Goal: Transaction & Acquisition: Purchase product/service

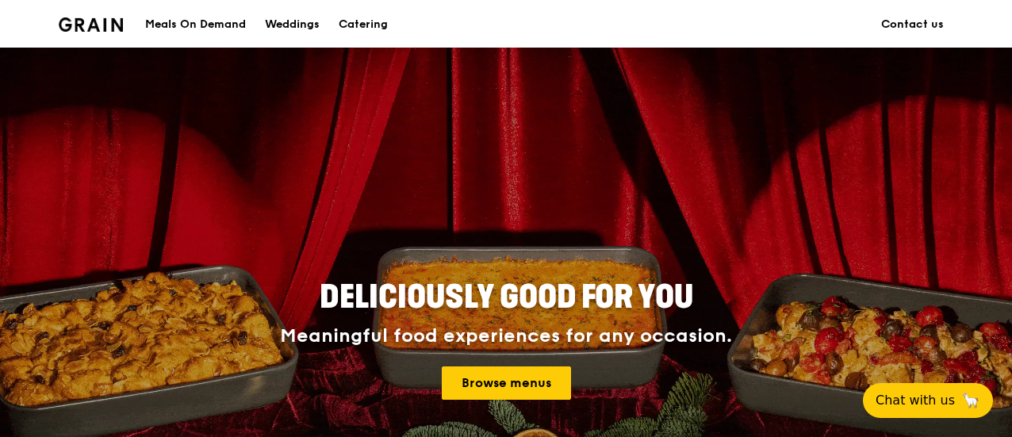
scroll to position [159, 0]
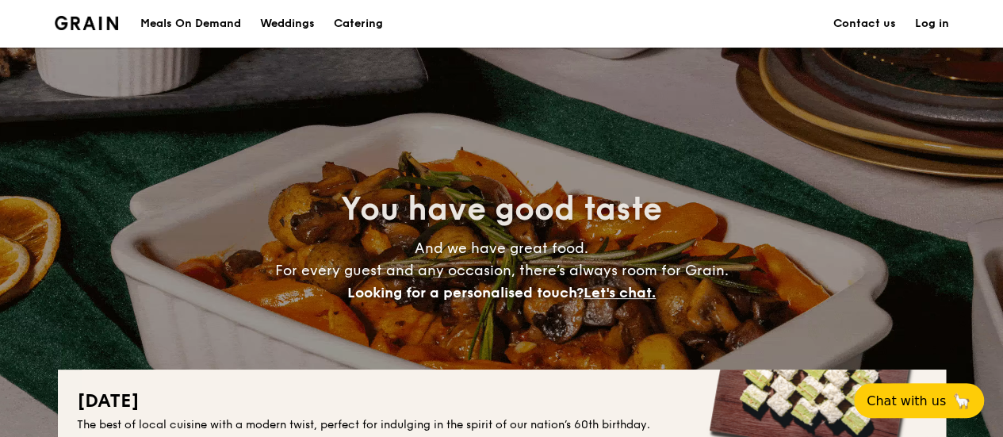
click at [355, 21] on h1 "Catering" at bounding box center [358, 24] width 49 height 48
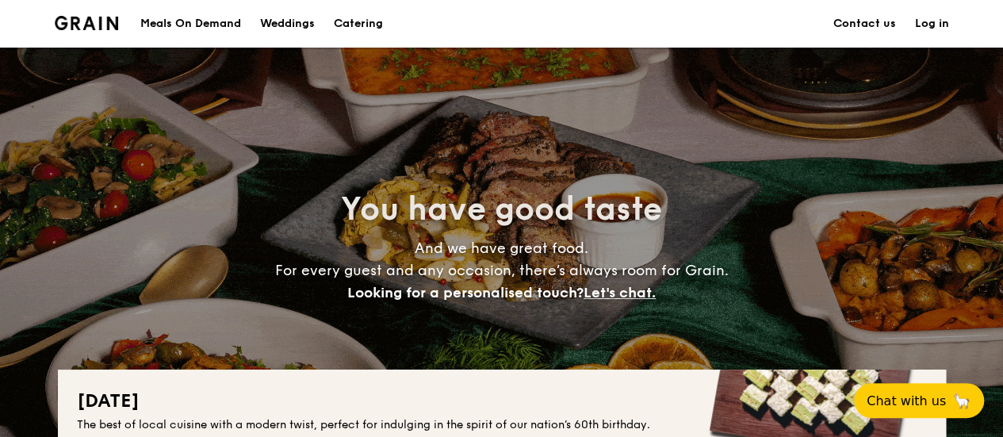
click at [359, 21] on h1 "Catering" at bounding box center [358, 24] width 49 height 48
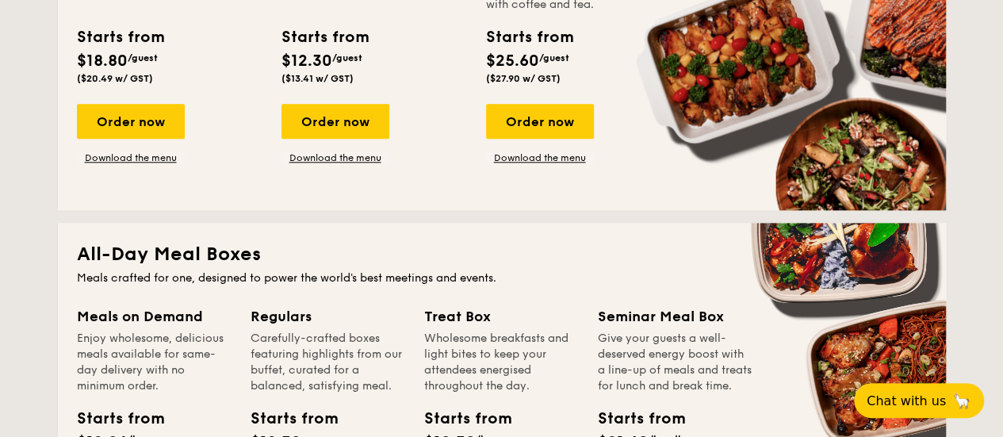
scroll to position [1031, 0]
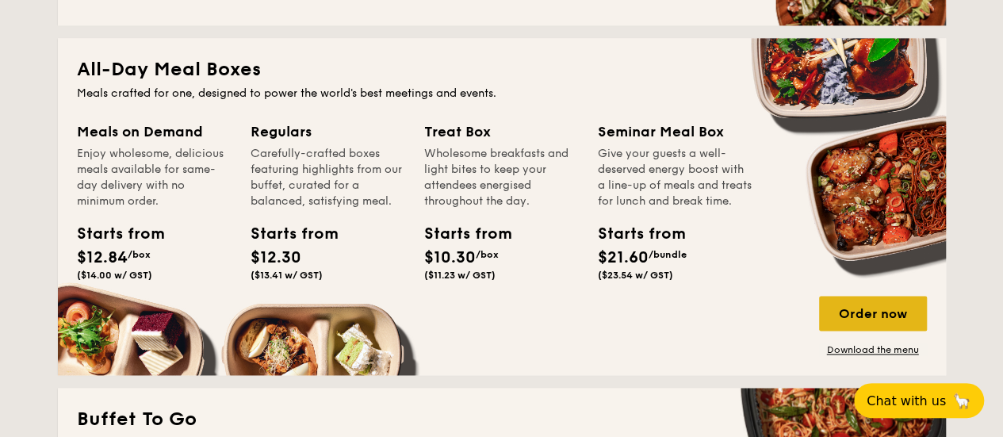
click at [864, 308] on div "Order now" at bounding box center [873, 313] width 108 height 35
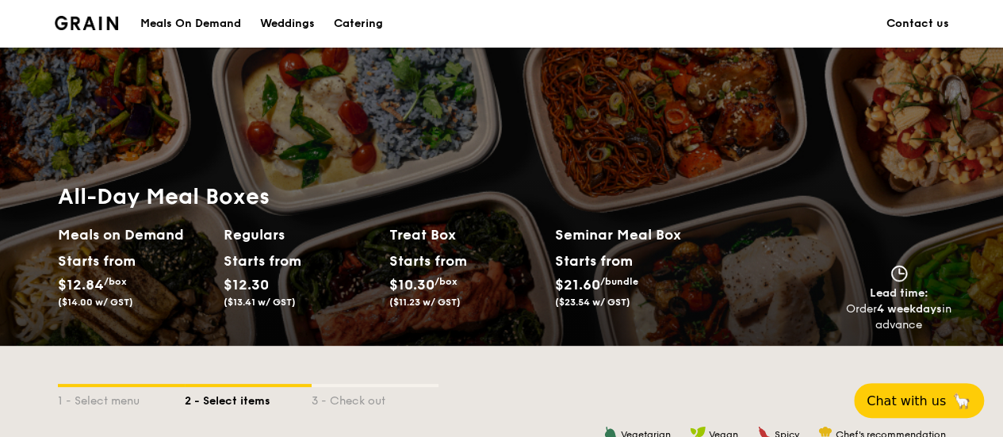
click at [189, 21] on div "Meals On Demand" at bounding box center [190, 24] width 101 height 48
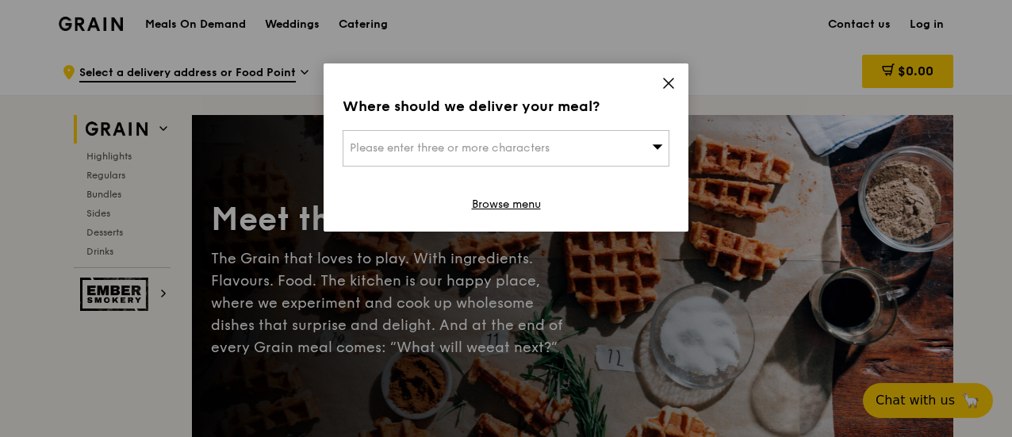
click at [671, 85] on icon at bounding box center [669, 84] width 10 height 10
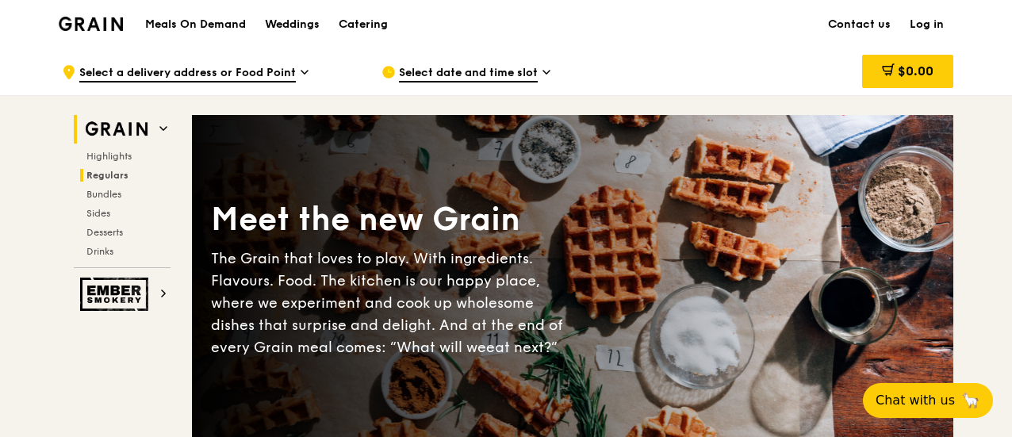
click at [112, 174] on span "Regulars" at bounding box center [107, 175] width 42 height 11
